Goal: Purchase product/service

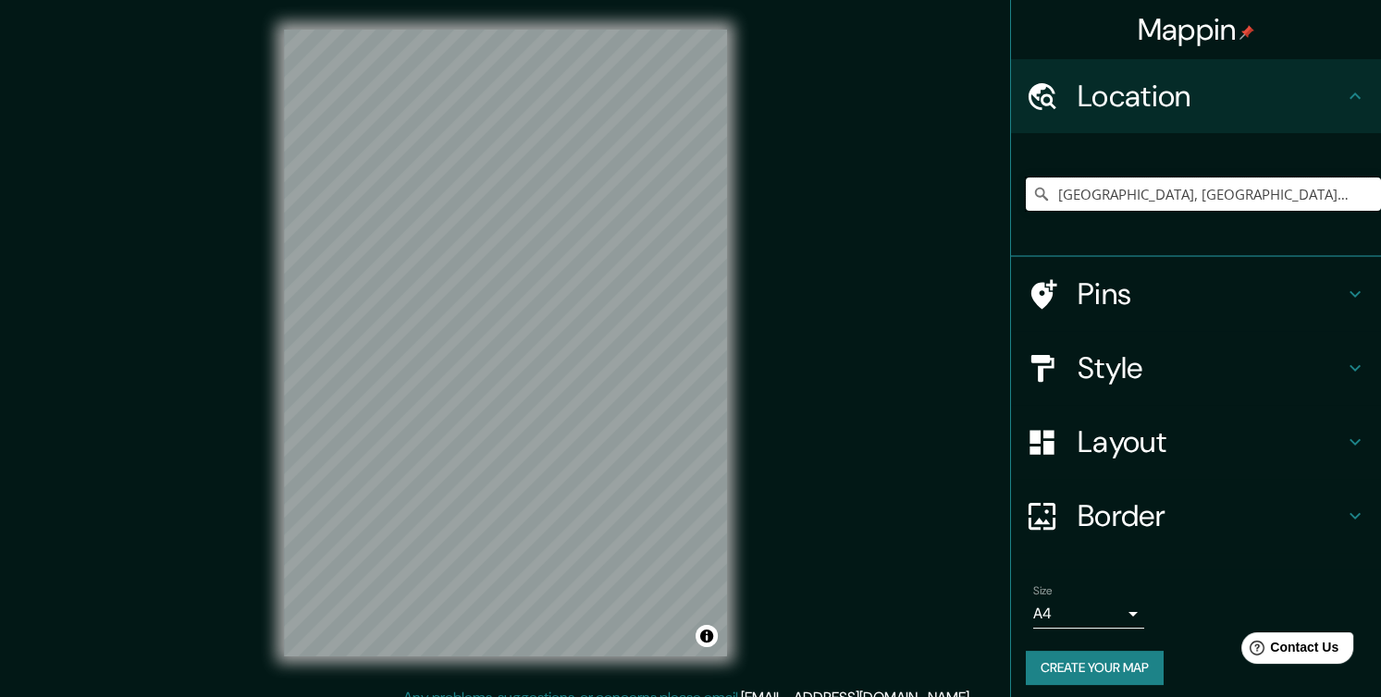
click at [1257, 195] on input "[GEOGRAPHIC_DATA], [GEOGRAPHIC_DATA], [GEOGRAPHIC_DATA] 1100000, [GEOGRAPHIC_DA…" at bounding box center [1203, 194] width 355 height 33
click at [1340, 181] on input "[GEOGRAPHIC_DATA], [GEOGRAPHIC_DATA], [GEOGRAPHIC_DATA] 1100000, [GEOGRAPHIC_DA…" at bounding box center [1203, 194] width 355 height 33
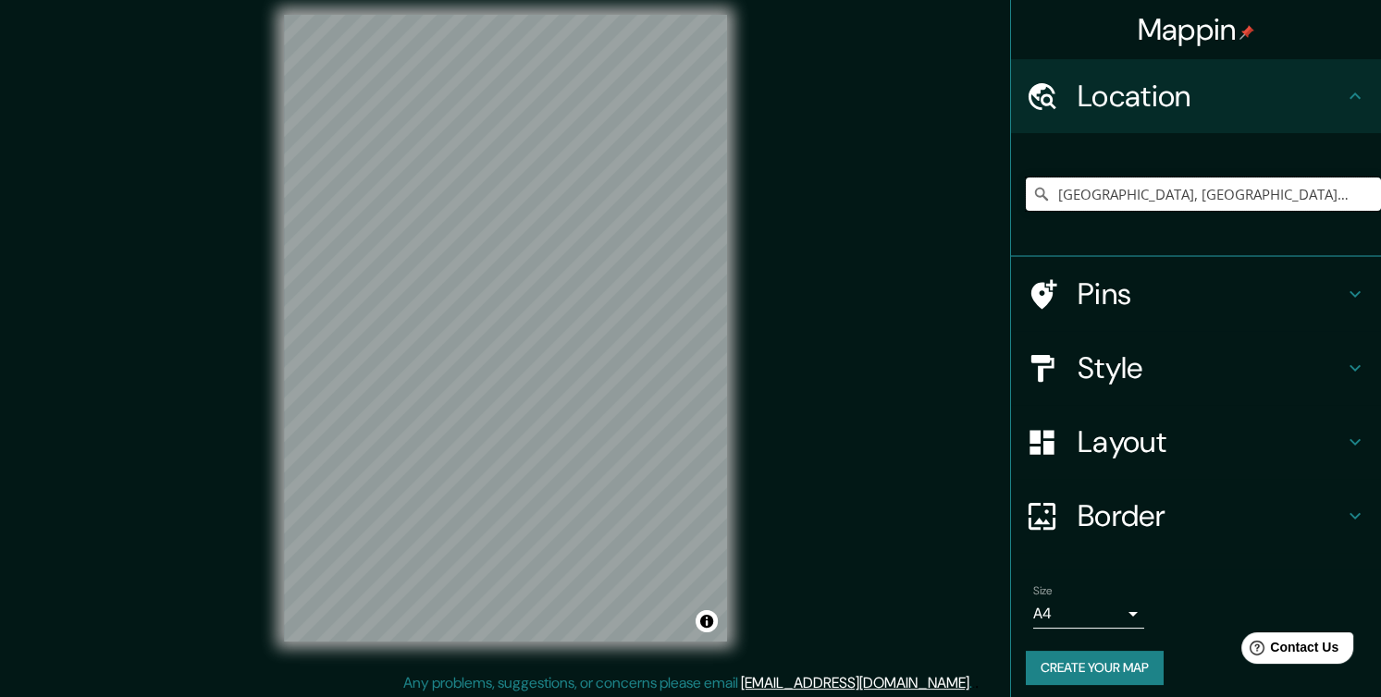
scroll to position [18, 0]
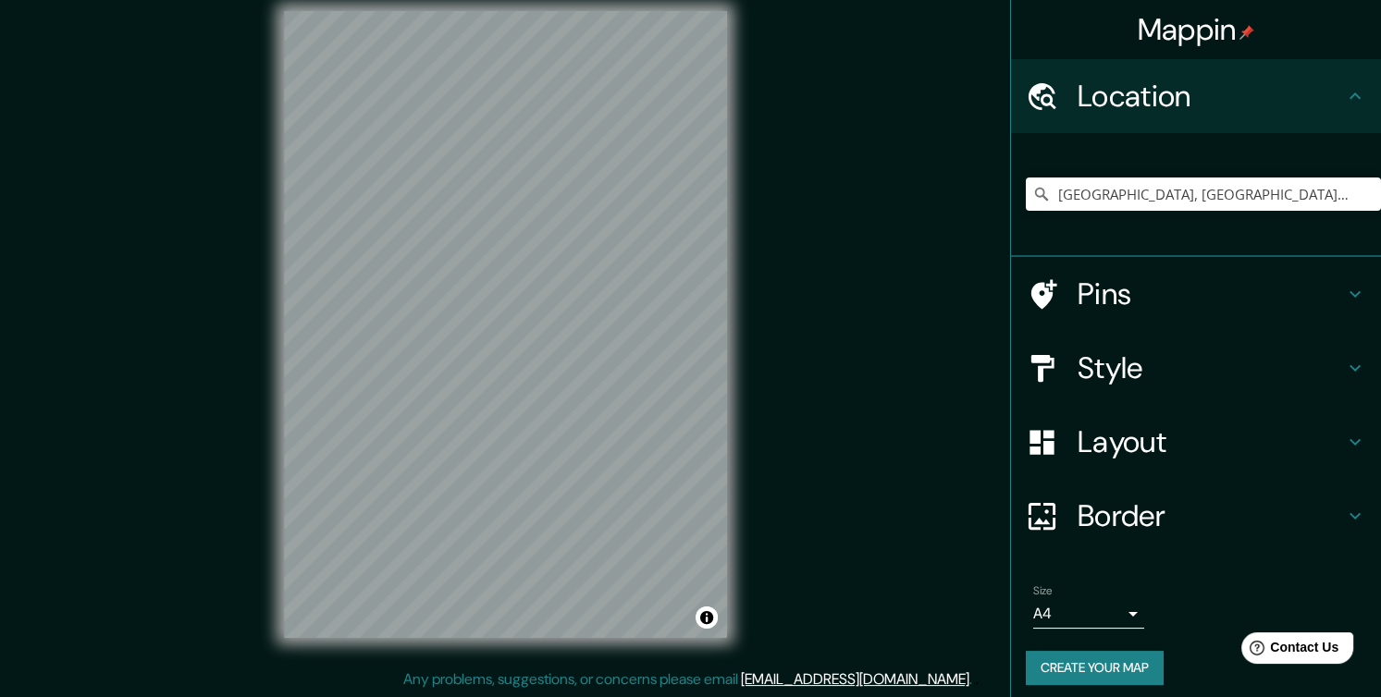
click at [521, 679] on html "Mappin Location Avenida Reinamar, Iquique, Región de Tarapacá 1100000, Chile Pi…" at bounding box center [690, 330] width 1381 height 697
click at [831, 358] on div "Mappin Location Avenida Reinamar, Iquique, Región de Tarapacá 1100000, Chile Pi…" at bounding box center [690, 340] width 1381 height 717
click at [547, 385] on div at bounding box center [547, 387] width 15 height 15
click at [534, 410] on div at bounding box center [533, 407] width 15 height 15
click at [666, 679] on html "Mappin Location Avenida Reinamar, Iquique, Región de Tarapacá 1100000, Chile Pi…" at bounding box center [690, 330] width 1381 height 697
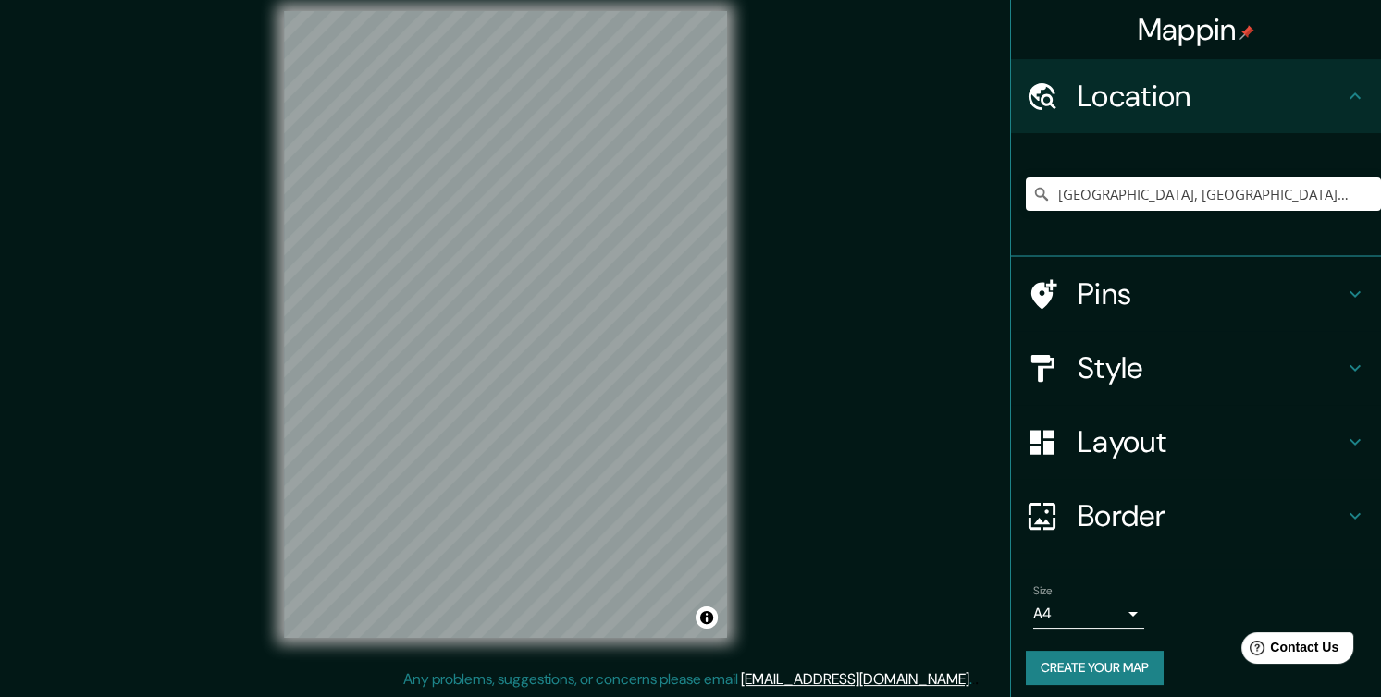
click at [754, 679] on html "Mappin Location Avenida Reinamar, Iquique, Región de Tarapacá 1100000, Chile Pi…" at bounding box center [690, 330] width 1381 height 697
click at [533, 200] on div "© Mapbox © OpenStreetMap Improve this map" at bounding box center [505, 325] width 502 height 687
click at [625, 326] on div at bounding box center [626, 321] width 15 height 15
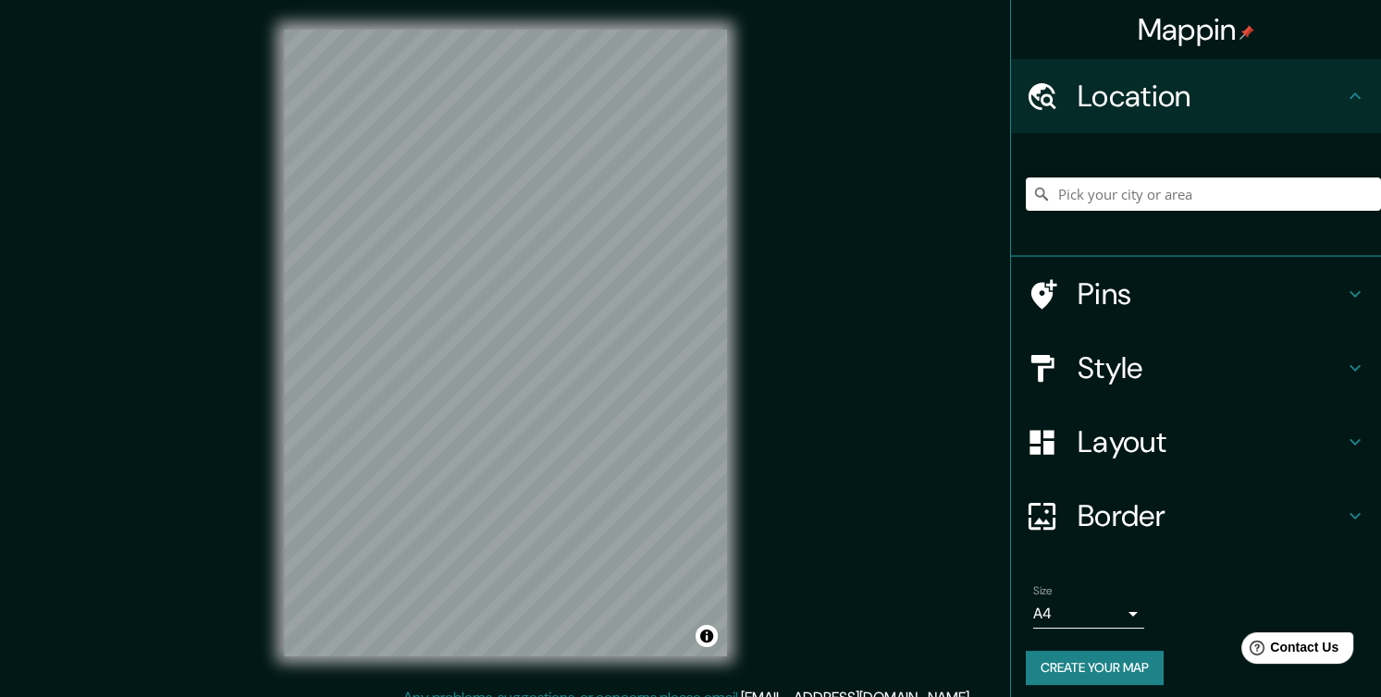
click at [1078, 363] on h4 "Style" at bounding box center [1211, 368] width 266 height 37
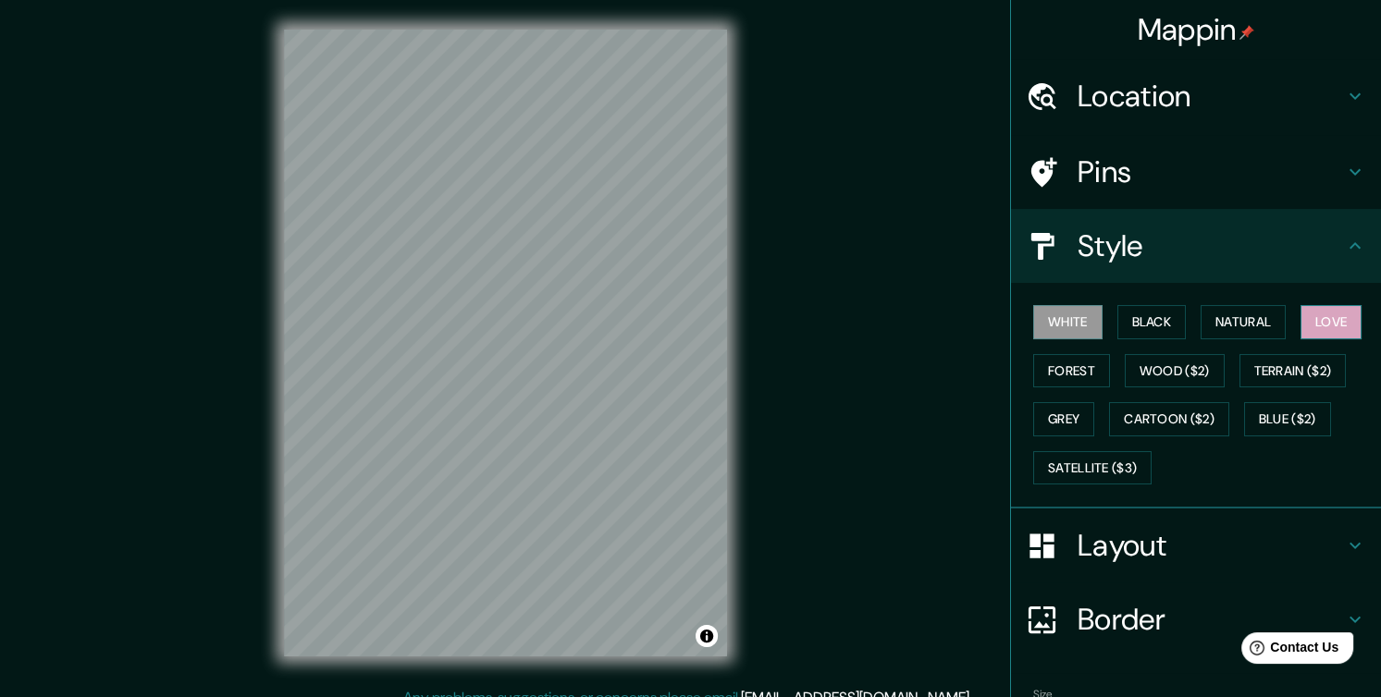
click at [1312, 322] on button "Love" at bounding box center [1330, 322] width 61 height 34
click at [794, 173] on div "Mappin Location Pins Style White Black Natural Love Forest Wood ($2) Terrain ($…" at bounding box center [690, 358] width 1381 height 717
click at [765, 115] on div "Mappin Location Pins Style White Black Natural Love Forest Wood ($2) Terrain ($…" at bounding box center [690, 358] width 1381 height 717
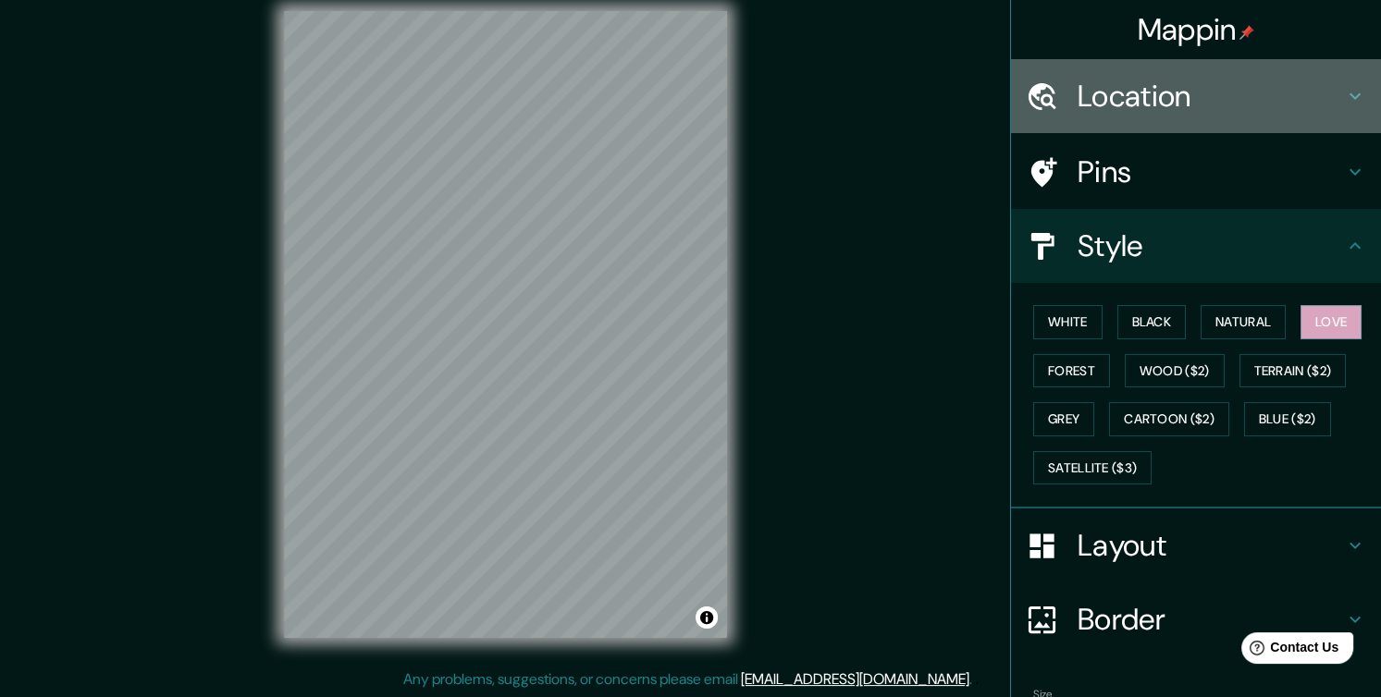
click at [1135, 109] on h4 "Location" at bounding box center [1211, 96] width 266 height 37
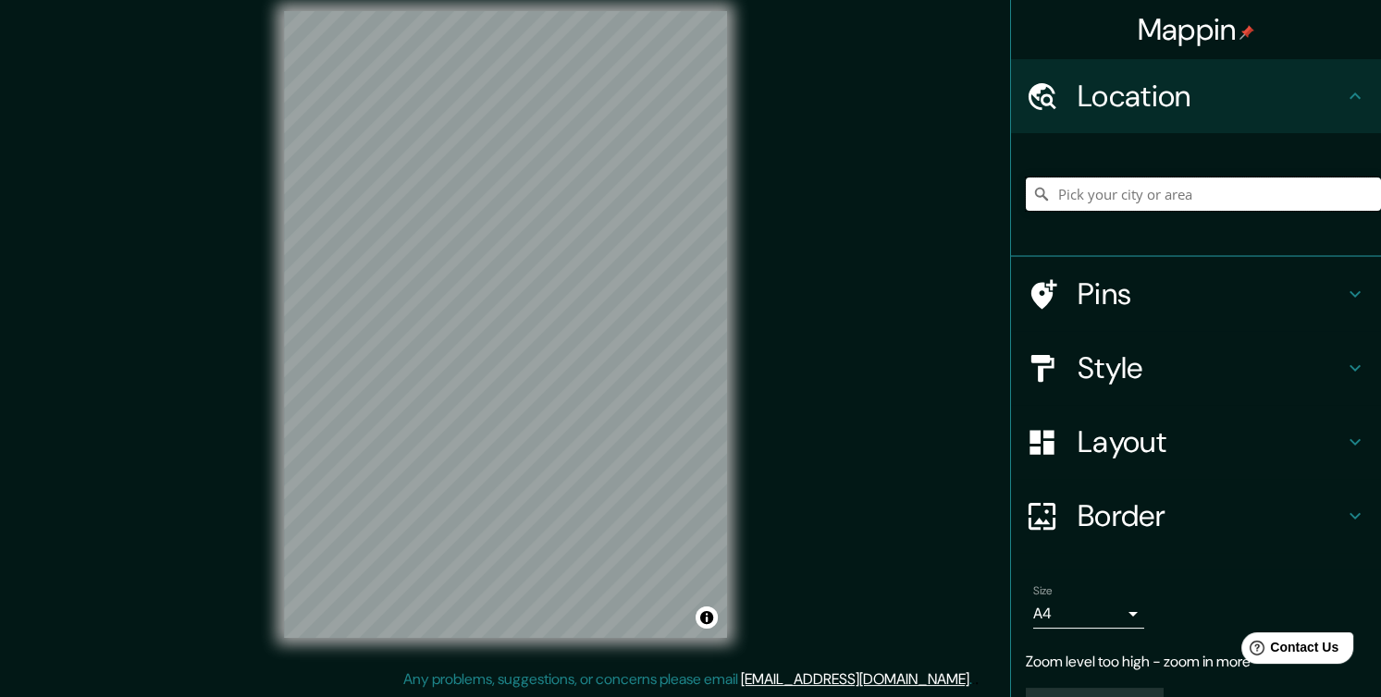
click at [1201, 198] on input "Pick your city or area" at bounding box center [1203, 194] width 355 height 33
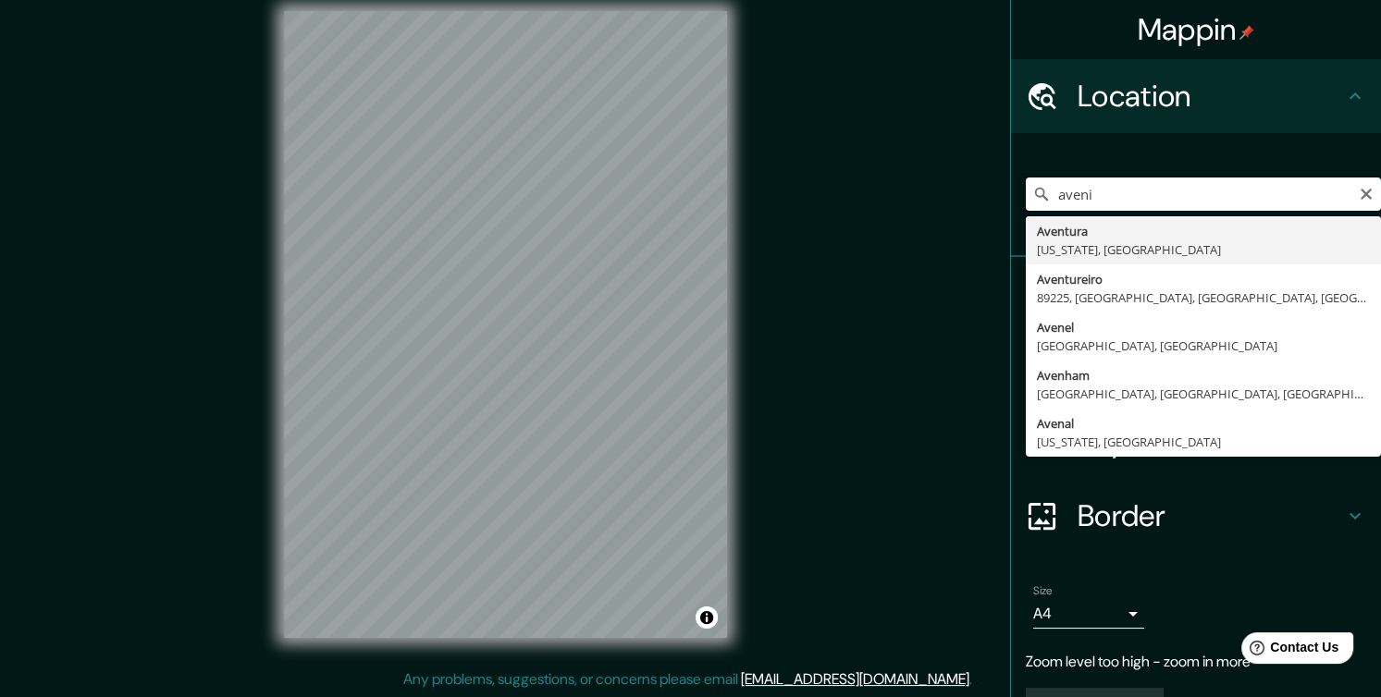
click at [1201, 198] on input "aveni" at bounding box center [1203, 194] width 355 height 33
type input "[GEOGRAPHIC_DATA], [GEOGRAPHIC_DATA], [GEOGRAPHIC_DATA] 1100000, [GEOGRAPHIC_DA…"
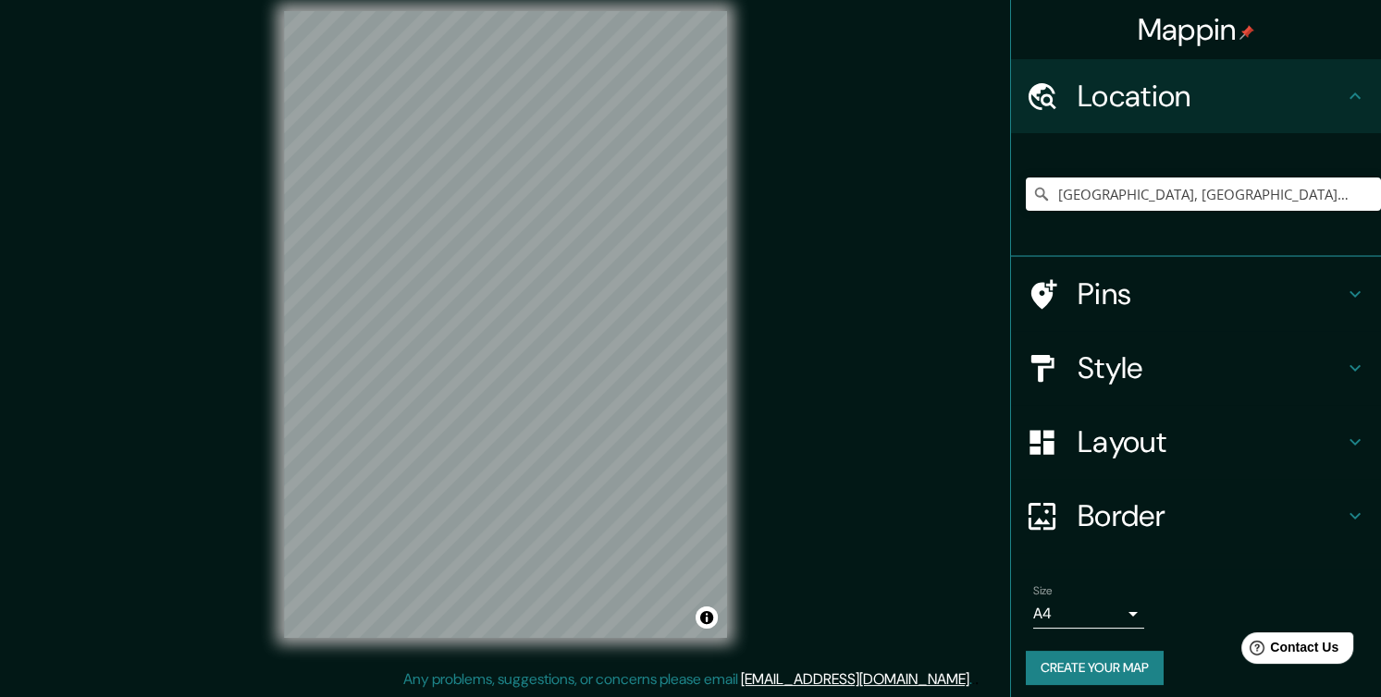
click at [1125, 463] on div "Layout" at bounding box center [1196, 442] width 370 height 74
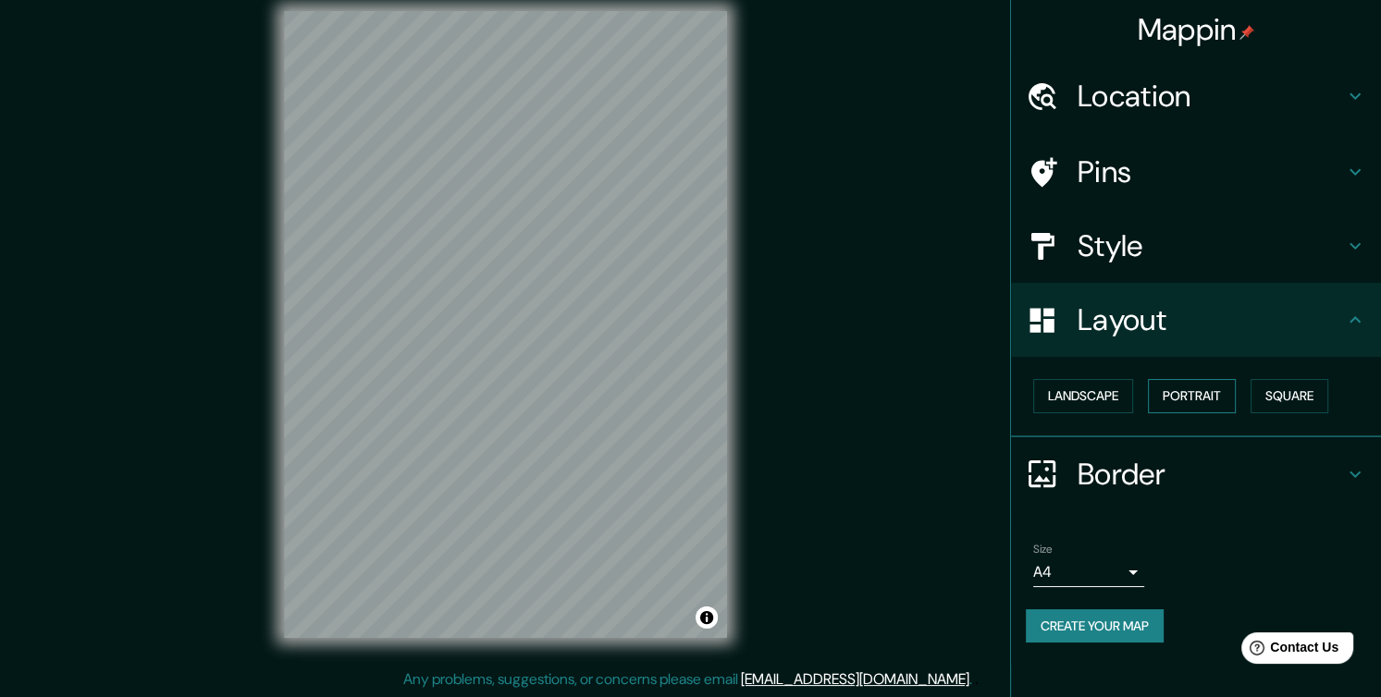
click at [1226, 393] on button "Portrait" at bounding box center [1192, 396] width 88 height 34
click at [1171, 189] on h4 "Pins" at bounding box center [1211, 172] width 266 height 37
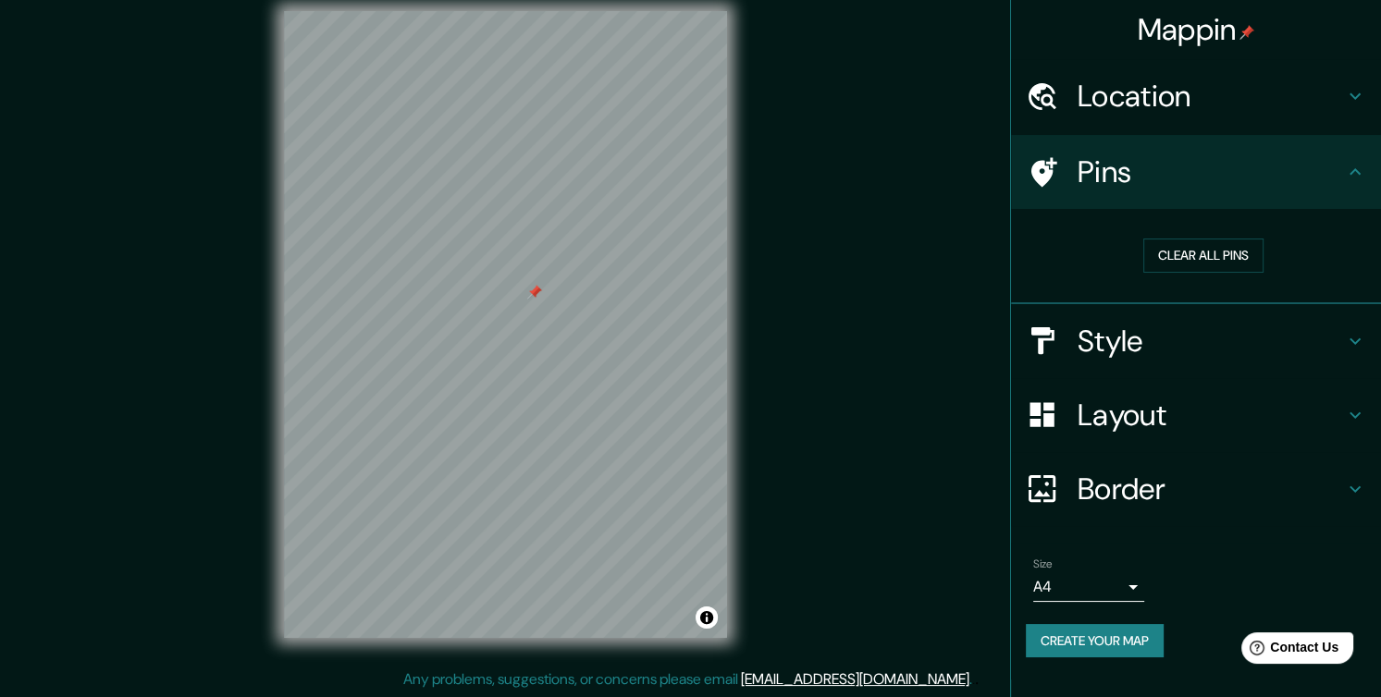
click at [529, 296] on div at bounding box center [534, 292] width 15 height 15
click at [708, 622] on button "Toggle attribution" at bounding box center [707, 618] width 22 height 22
click at [1107, 488] on h4 "Border" at bounding box center [1211, 489] width 266 height 37
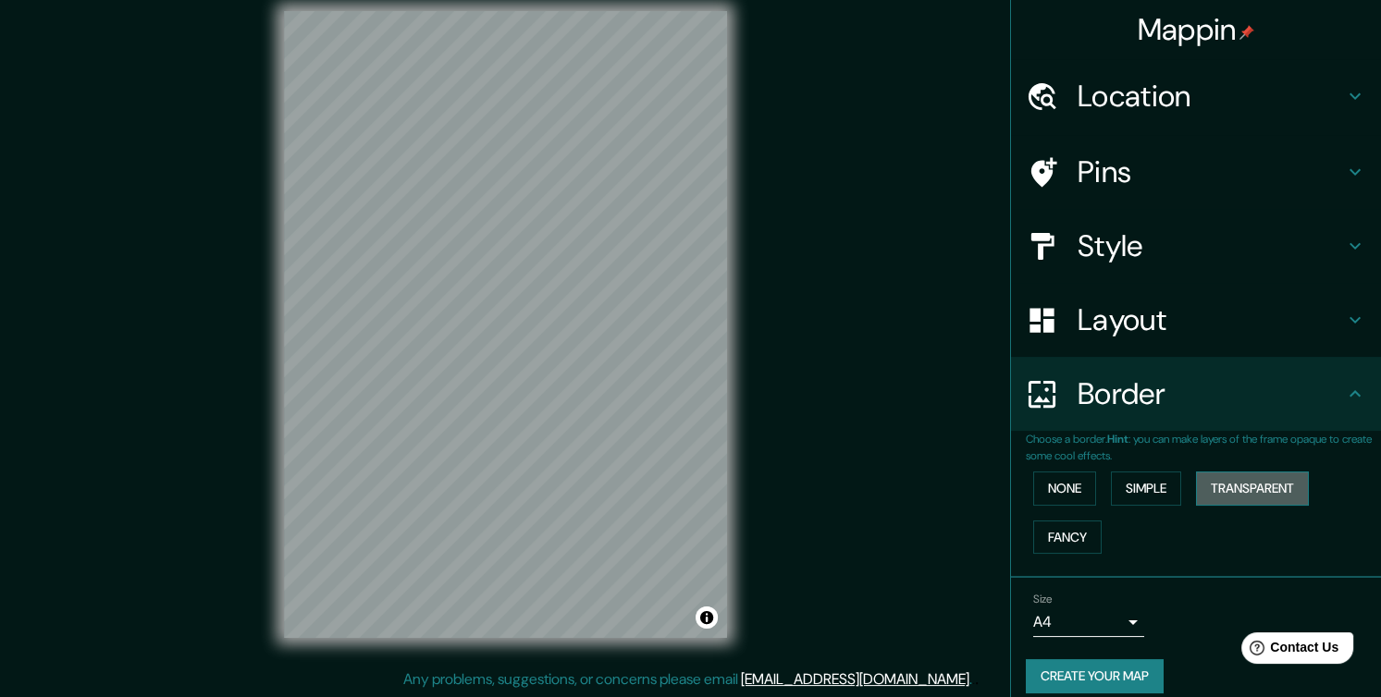
click at [1286, 487] on button "Transparent" at bounding box center [1252, 489] width 113 height 34
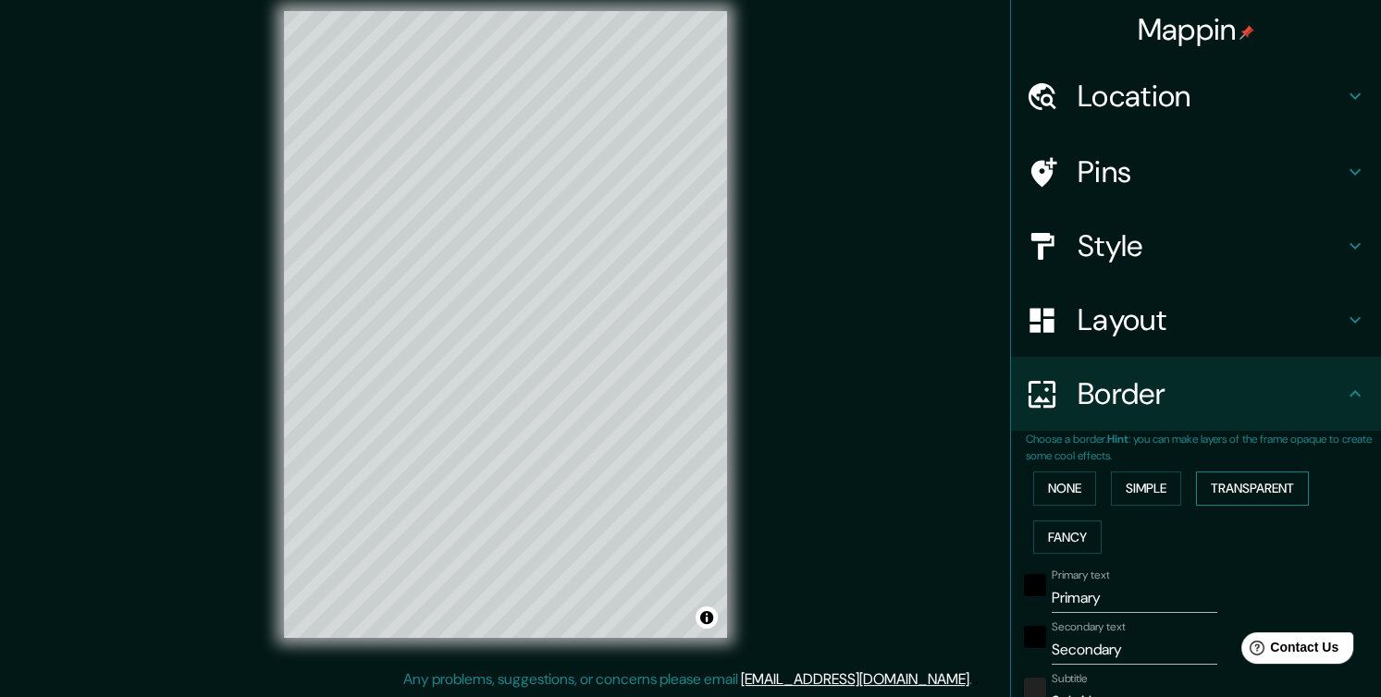
click at [1250, 484] on button "Transparent" at bounding box center [1252, 489] width 113 height 34
type input "230"
type input "38"
click at [1075, 497] on button "None" at bounding box center [1064, 489] width 63 height 34
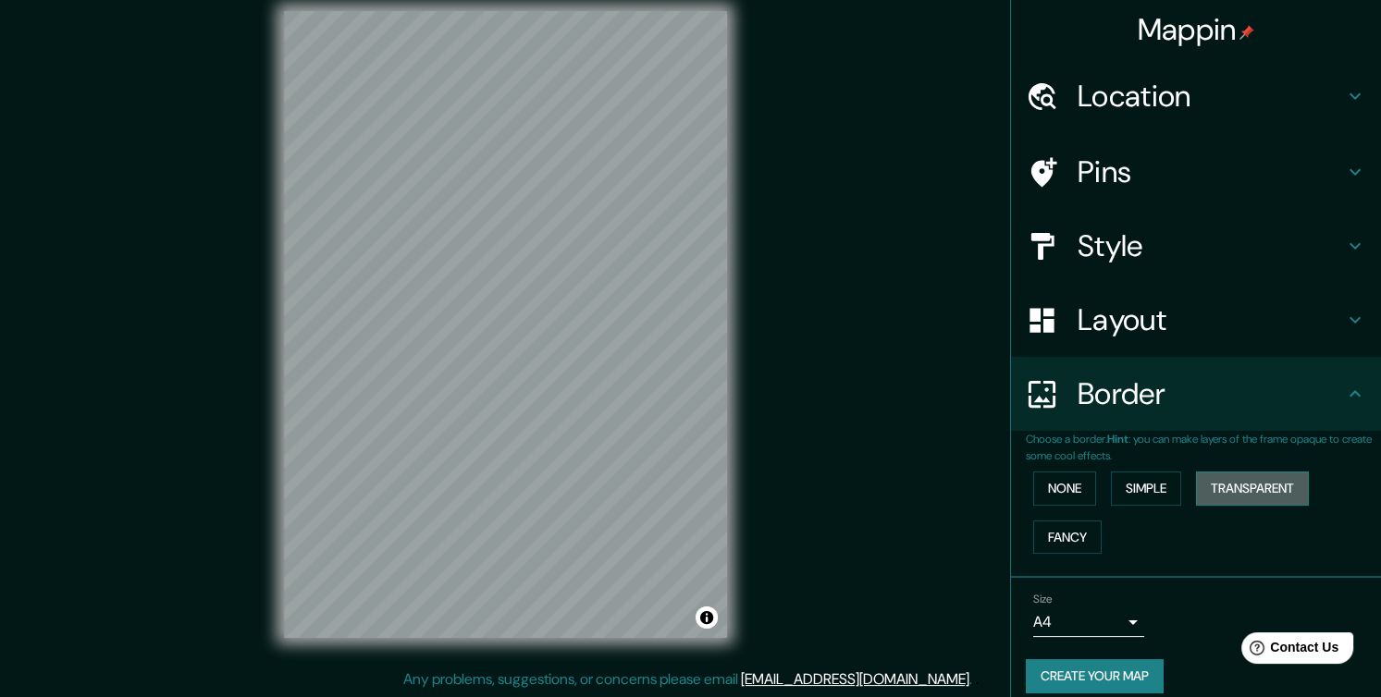
click at [1196, 499] on button "Transparent" at bounding box center [1252, 489] width 113 height 34
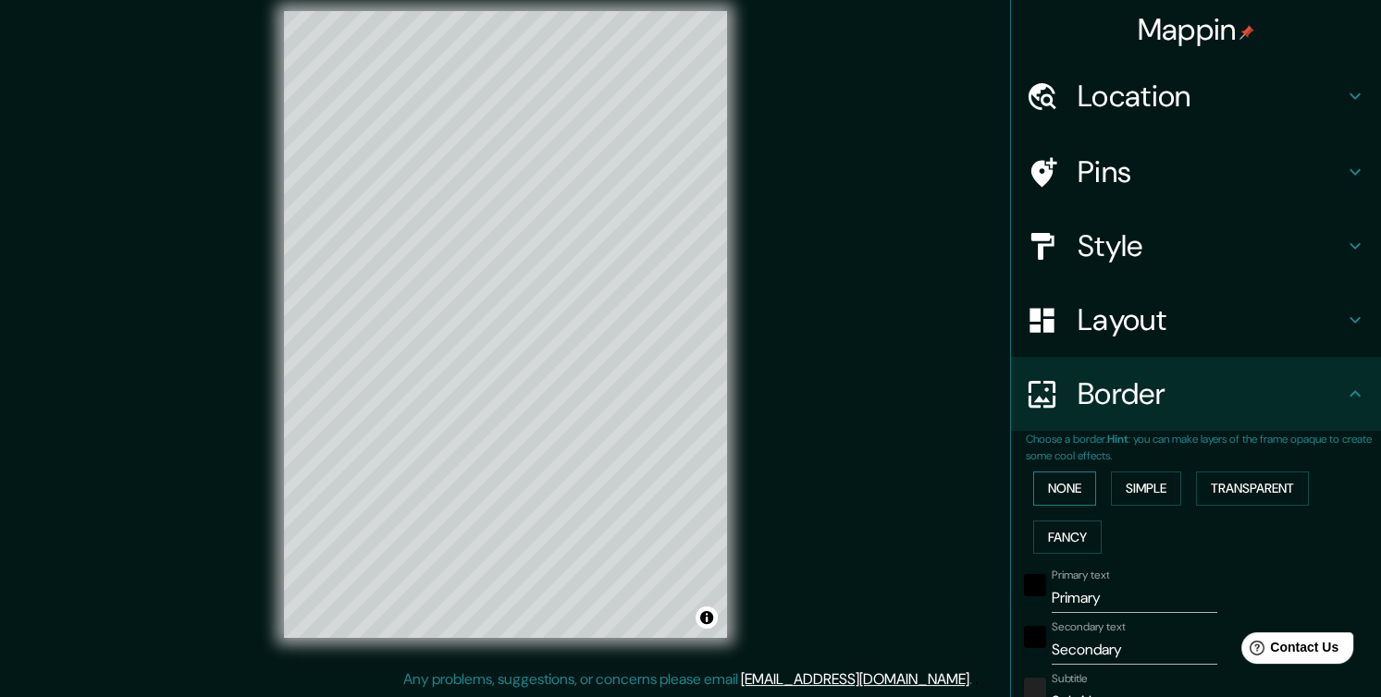
click at [1070, 497] on button "None" at bounding box center [1064, 489] width 63 height 34
